Goal: Information Seeking & Learning: Check status

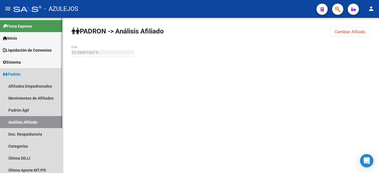
click at [21, 75] on span "Padrón" at bounding box center [12, 74] width 18 height 6
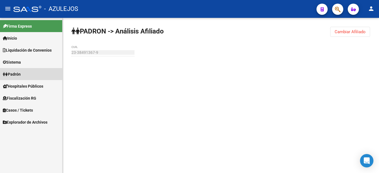
click at [25, 74] on link "Padrón" at bounding box center [31, 74] width 62 height 12
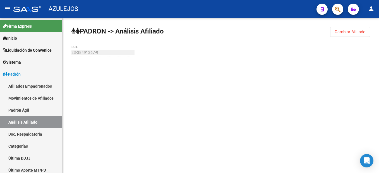
click at [366, 35] on button "Cambiar Afiliado" at bounding box center [350, 32] width 40 height 10
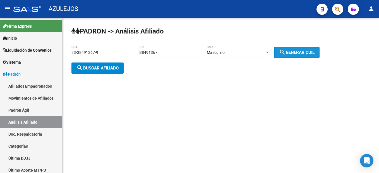
click at [282, 55] on button "search Generar CUIL" at bounding box center [297, 52] width 46 height 11
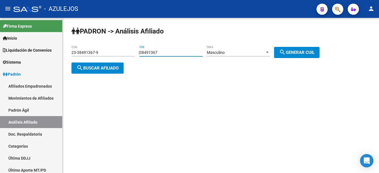
drag, startPoint x: 177, startPoint y: 53, endPoint x: 103, endPoint y: 40, distance: 74.4
click at [103, 40] on div "[PERSON_NAME] -> Análisis Afiliado 23-38491367-9 CUIL | 38491367 DNI Masculino …" at bounding box center [221, 55] width 317 height 74
type input "53605903"
click at [309, 46] on div "[PERSON_NAME] -> Análisis Afiliado 23-38491367-9 CUIL | 53605903 DNI Masculino …" at bounding box center [221, 55] width 317 height 74
click at [311, 46] on div "[PERSON_NAME] -> Análisis Afiliado 23-38491367-9 CUIL | 53605903 DNI Masculino …" at bounding box center [221, 55] width 317 height 74
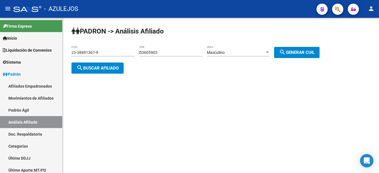
click at [310, 51] on span "search Generar CUIL" at bounding box center [296, 52] width 35 height 5
type input "20-53605903-3"
click at [99, 70] on span "search Buscar afiliado" at bounding box center [98, 68] width 42 height 5
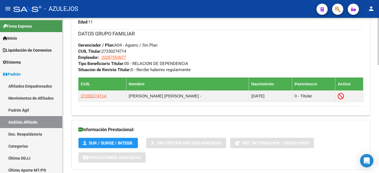
scroll to position [355, 0]
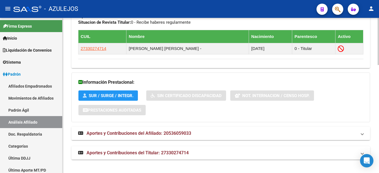
click at [136, 132] on span "Aportes y Contribuciones del Afiliado: 20536059033" at bounding box center [139, 133] width 105 height 5
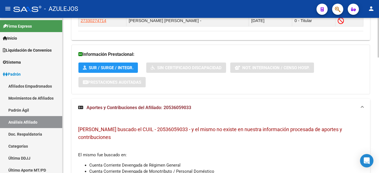
scroll to position [411, 0]
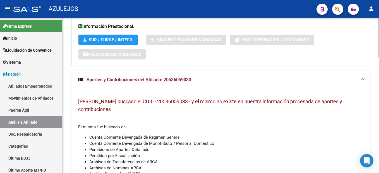
click at [168, 75] on mat-expansion-panel-header "Aportes y Contribuciones del Afiliado: 20536059033" at bounding box center [221, 80] width 299 height 18
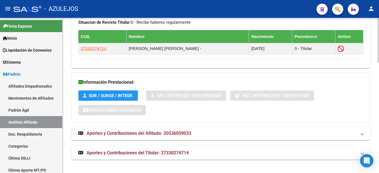
scroll to position [355, 0]
click at [126, 155] on span "Aportes y Contribuciones del Titular: 27330274714" at bounding box center [138, 152] width 102 height 5
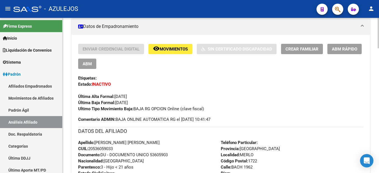
scroll to position [159, 0]
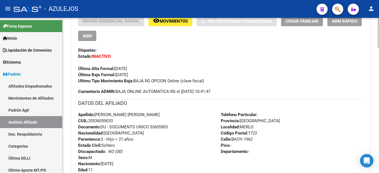
drag, startPoint x: 117, startPoint y: 95, endPoint x: 150, endPoint y: 93, distance: 33.0
click at [141, 95] on div "Enviar Credencial Digital remove_red_eye Movimientos Sin Certificado Discapacid…" at bounding box center [221, 135] width 286 height 239
click at [155, 86] on div "Enviar Credencial Digital remove_red_eye Movimientos Sin Certificado Discapacid…" at bounding box center [221, 55] width 286 height 79
click at [156, 80] on span "Ultimo Tipo Movimiento Baja: BAJA RG OPCION Online (clave fiscal)" at bounding box center [141, 81] width 126 height 5
click at [157, 80] on span "Ultimo Tipo Movimiento Baja: BAJA RG OPCION Online (clave fiscal)" at bounding box center [141, 81] width 126 height 5
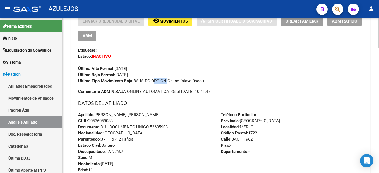
drag, startPoint x: 157, startPoint y: 80, endPoint x: 166, endPoint y: 86, distance: 11.2
click at [166, 86] on div "Enviar Credencial Digital remove_red_eye Movimientos Sin Certificado Discapacid…" at bounding box center [221, 55] width 286 height 79
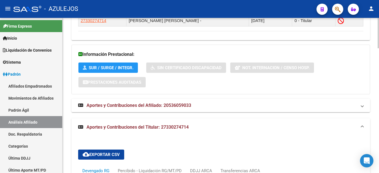
scroll to position [355, 0]
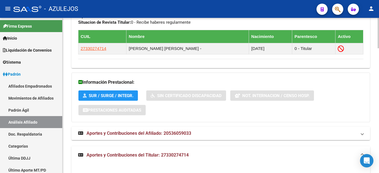
click at [138, 153] on span "Aportes y Contribuciones del Titular: 27330274714" at bounding box center [138, 155] width 102 height 5
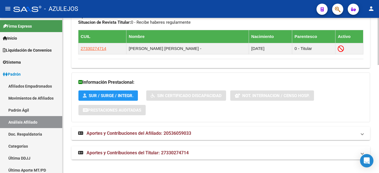
click at [181, 152] on span "Aportes y Contribuciones del Titular: 27330274714" at bounding box center [138, 152] width 102 height 5
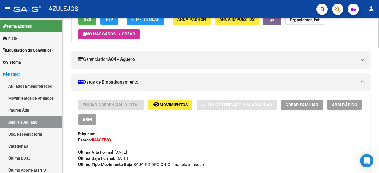
scroll to position [0, 0]
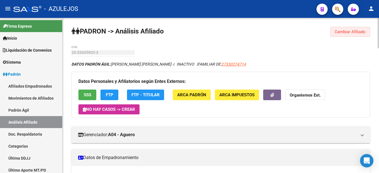
click at [354, 34] on span "Cambiar Afiliado" at bounding box center [350, 31] width 31 height 5
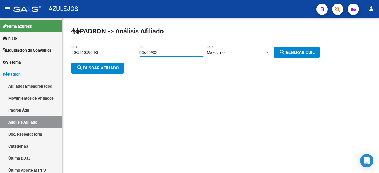
drag, startPoint x: 173, startPoint y: 55, endPoint x: 115, endPoint y: 42, distance: 59.2
click at [115, 42] on div "[PERSON_NAME] -> Análisis Afiliado 20-53605903-3 CUIL | 53605903 DNI Masculino …" at bounding box center [221, 55] width 317 height 74
type input "34102391"
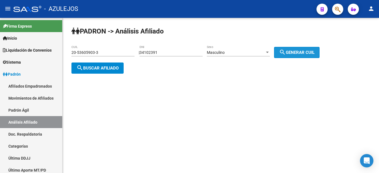
click at [305, 50] on span "search Generar CUIL" at bounding box center [296, 52] width 35 height 5
type input "20-34102391-3"
click at [100, 69] on span "search Buscar afiliado" at bounding box center [98, 68] width 42 height 5
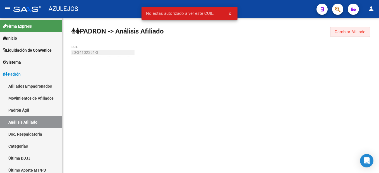
click at [339, 31] on span "Cambiar Afiliado" at bounding box center [350, 31] width 31 height 5
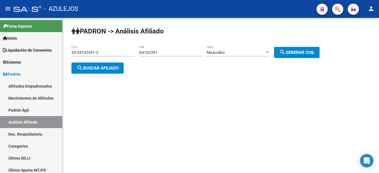
click at [183, 53] on input "34102391" at bounding box center [171, 52] width 63 height 5
drag, startPoint x: 189, startPoint y: 52, endPoint x: 110, endPoint y: 51, distance: 79.1
click at [110, 51] on app-analisis-afiliado "[PERSON_NAME] -> Análisis Afiliado 20-34102391-3 CUIL | 34102391 DNI Masculino …" at bounding box center [198, 60] width 253 height 20
